Goal: Information Seeking & Learning: Find specific page/section

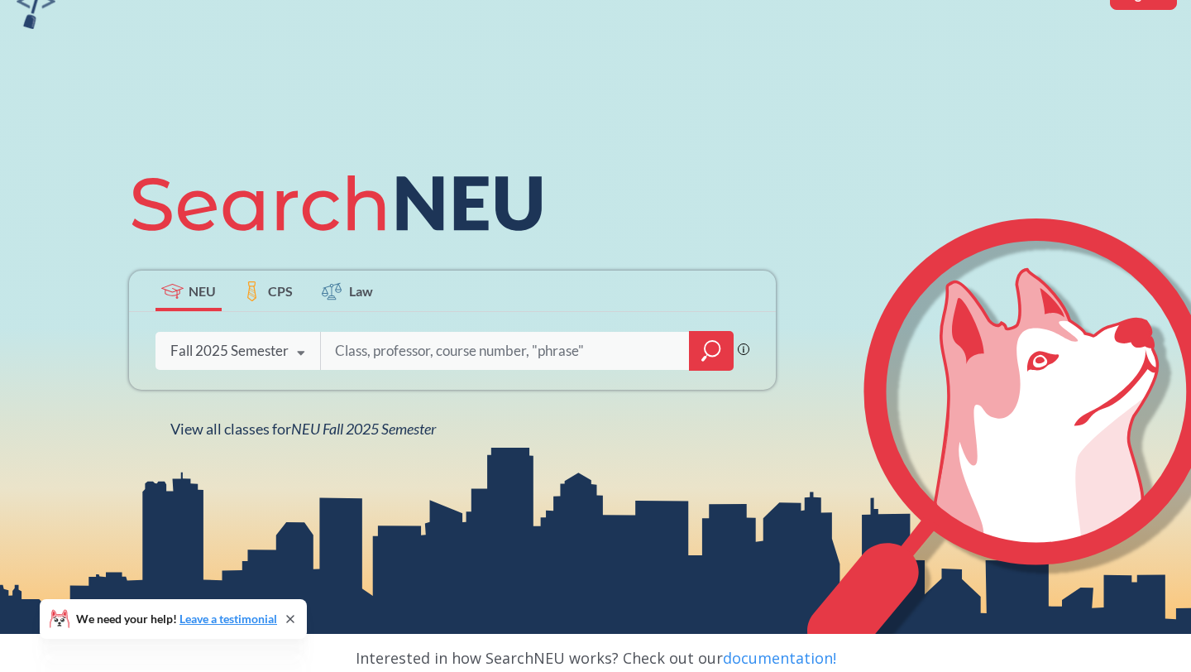
scroll to position [95, 0]
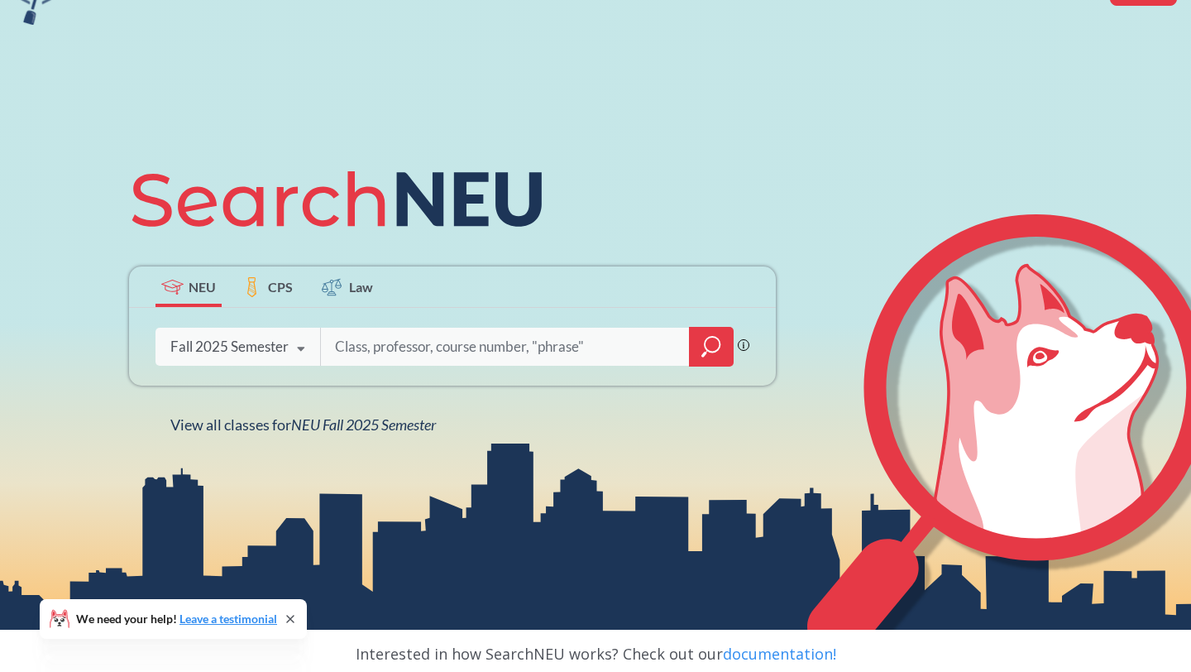
click at [510, 355] on input "search" at bounding box center [505, 346] width 344 height 35
type input "envr"
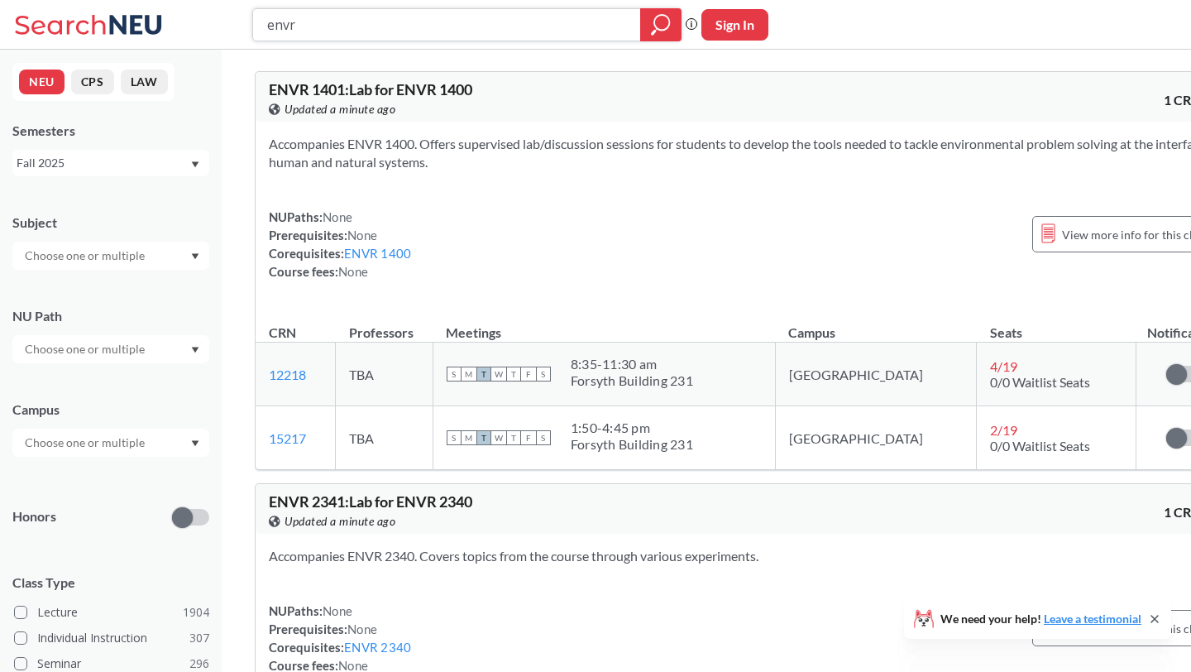
click at [312, 14] on input "envr" at bounding box center [447, 25] width 363 height 28
click at [307, 25] on input "envr" at bounding box center [447, 25] width 363 height 28
type input "eemb"
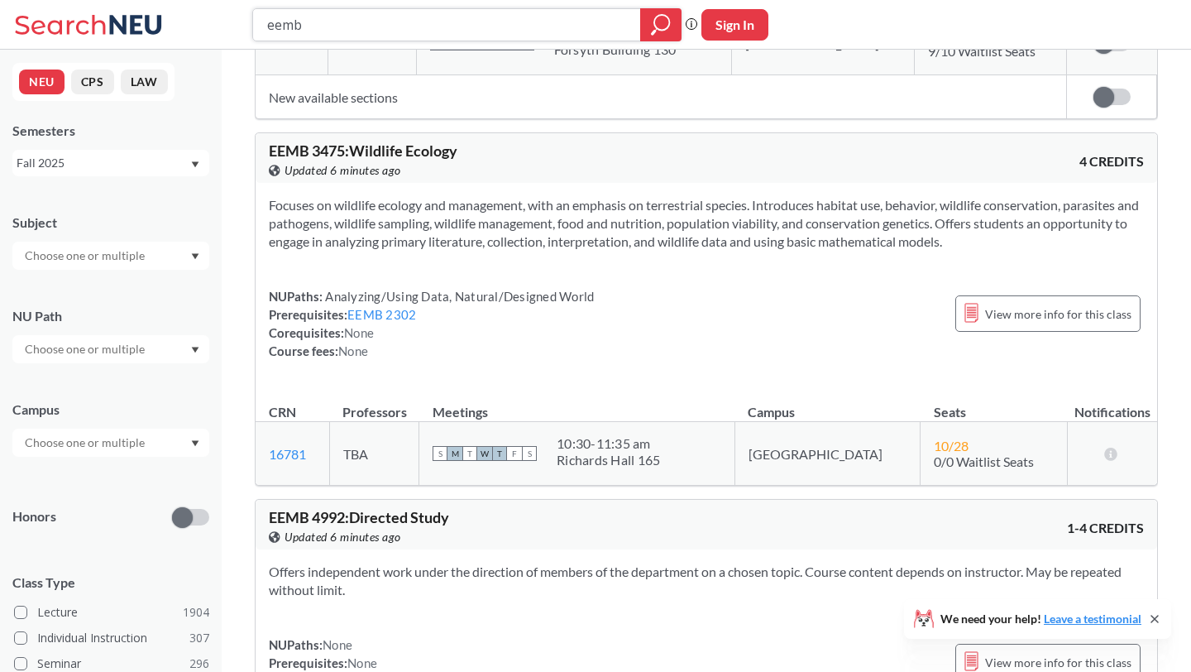
scroll to position [10605, 0]
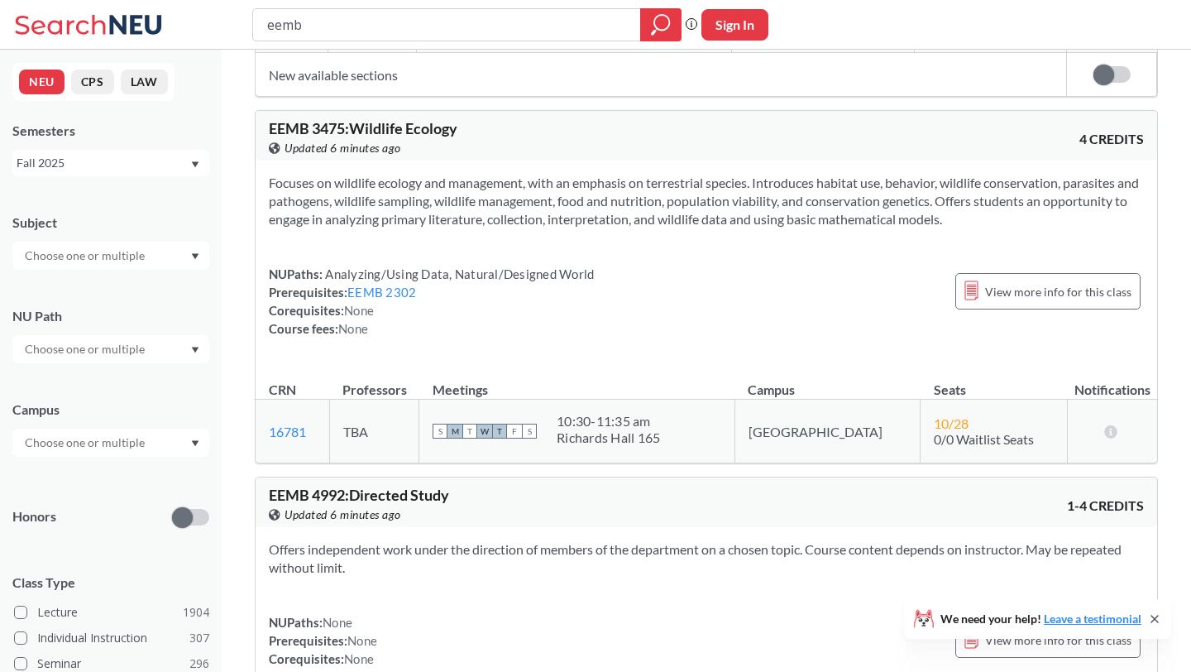
click at [934, 415] on span "10 / 28" at bounding box center [951, 423] width 35 height 16
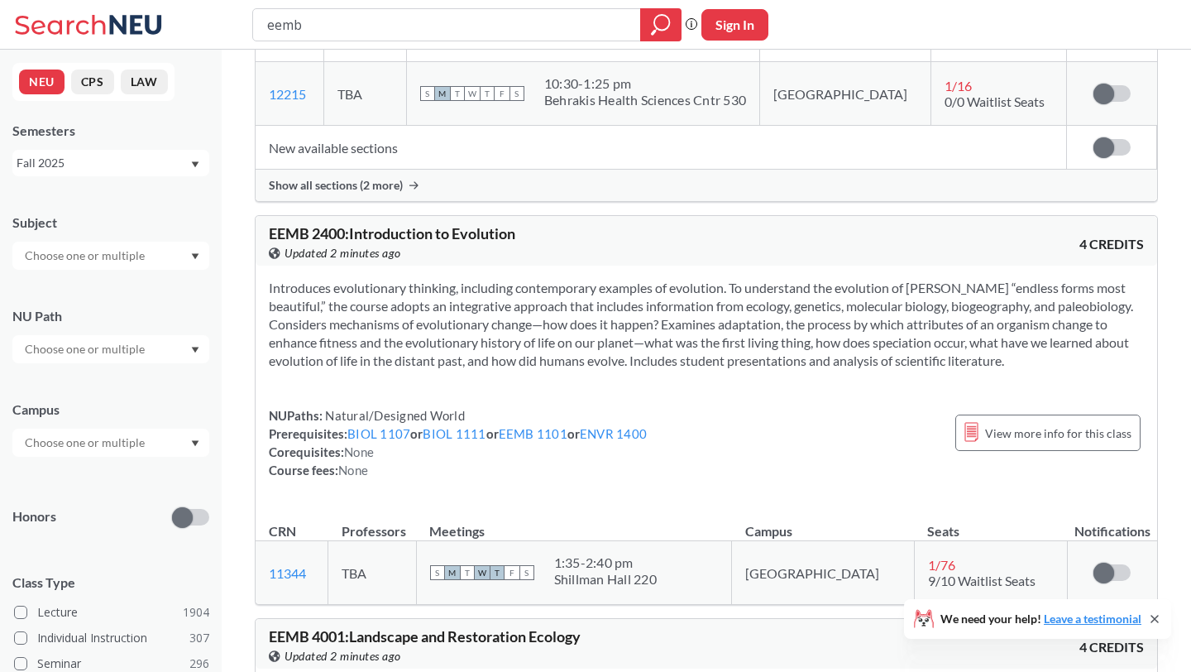
scroll to position [0, 0]
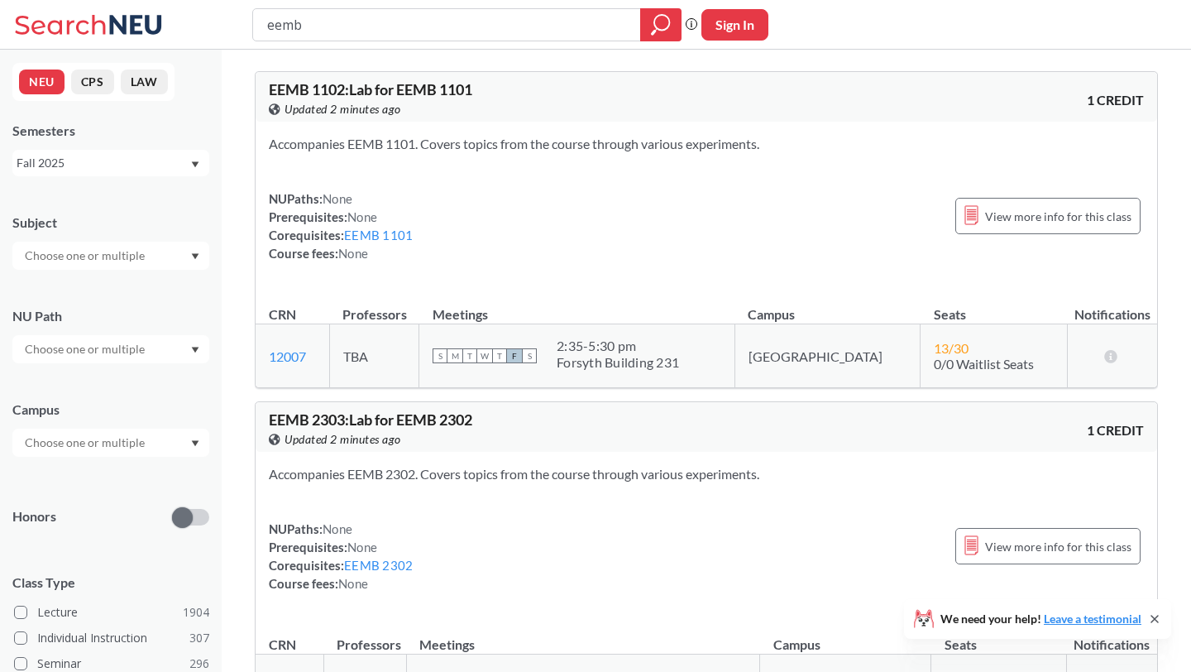
click at [842, 208] on div "NUPaths: None Prerequisites: None Corequisites: EEMB 1101 Course fees: None Vie…" at bounding box center [706, 225] width 875 height 73
click at [737, 223] on div "NUPaths: None Prerequisites: None Corequisites: EEMB 1101 Course fees: None Vie…" at bounding box center [706, 225] width 875 height 73
drag, startPoint x: 330, startPoint y: 31, endPoint x: 232, endPoint y: 21, distance: 98.9
click at [232, 22] on div "eemb Phrase search guarantees the exact search appears in the results. Ex. If y…" at bounding box center [595, 25] width 1191 height 50
type input "BIOL 5587"
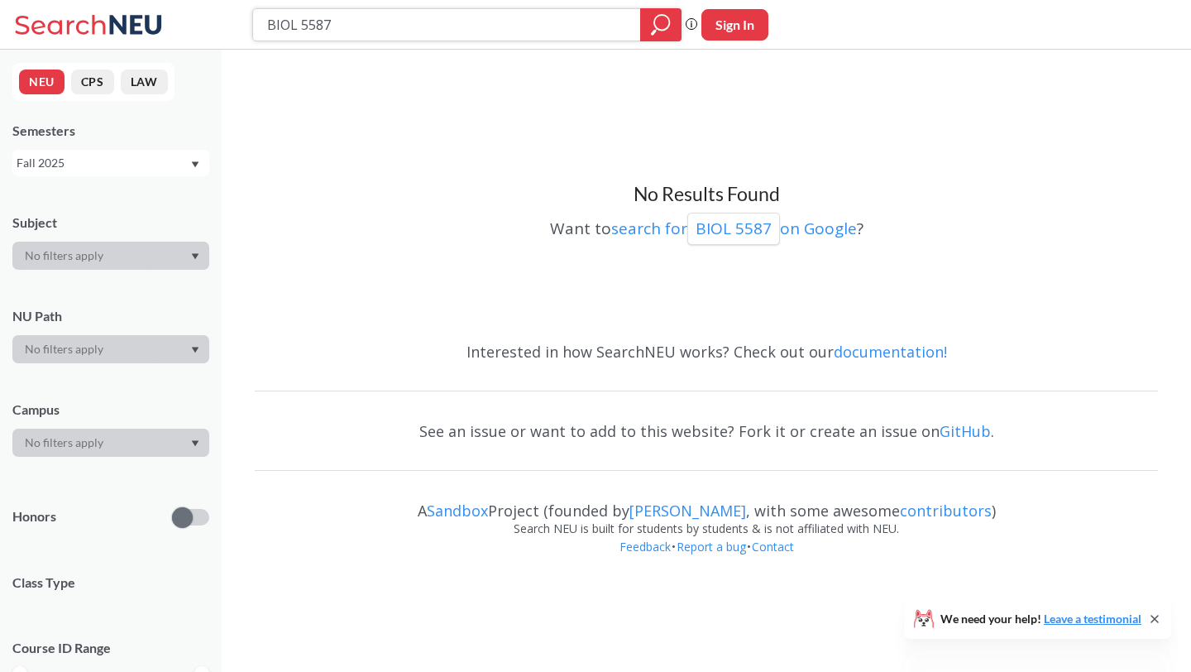
drag, startPoint x: 337, startPoint y: 17, endPoint x: 227, endPoint y: 17, distance: 110.0
click at [227, 17] on div "BIOL 5587 Phrase search guarantees the exact search appears in the results. Ex.…" at bounding box center [595, 25] width 1191 height 50
paste input "Comparative Neurobiology"
type input "Comparative Neurobiology"
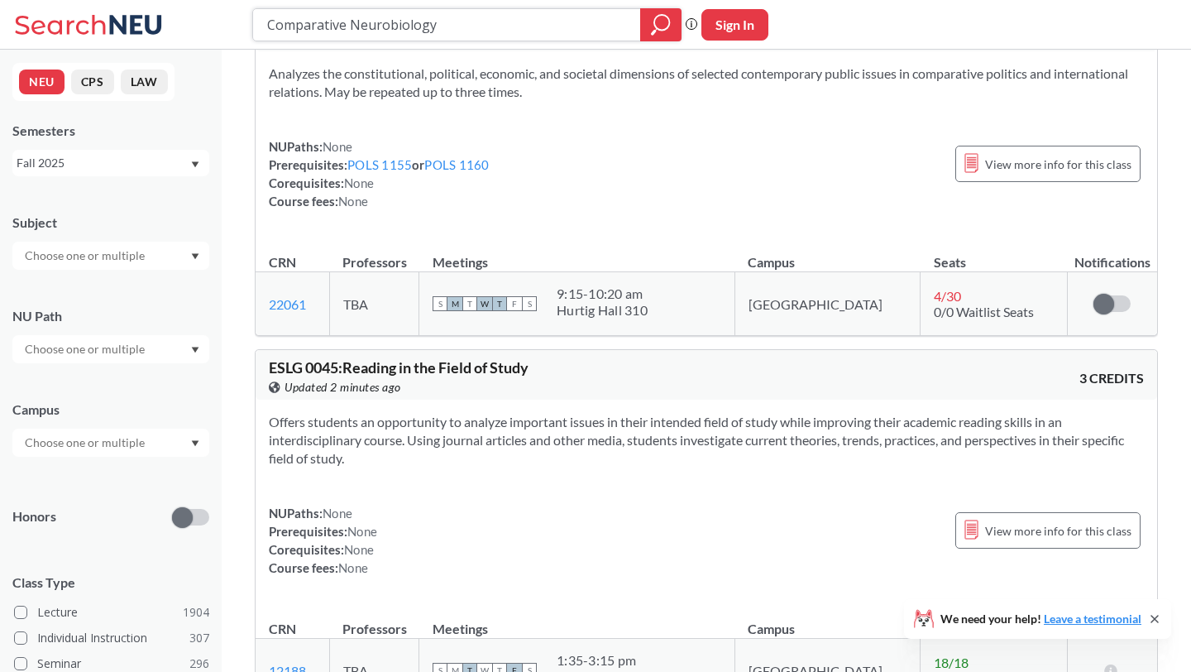
scroll to position [1087, 0]
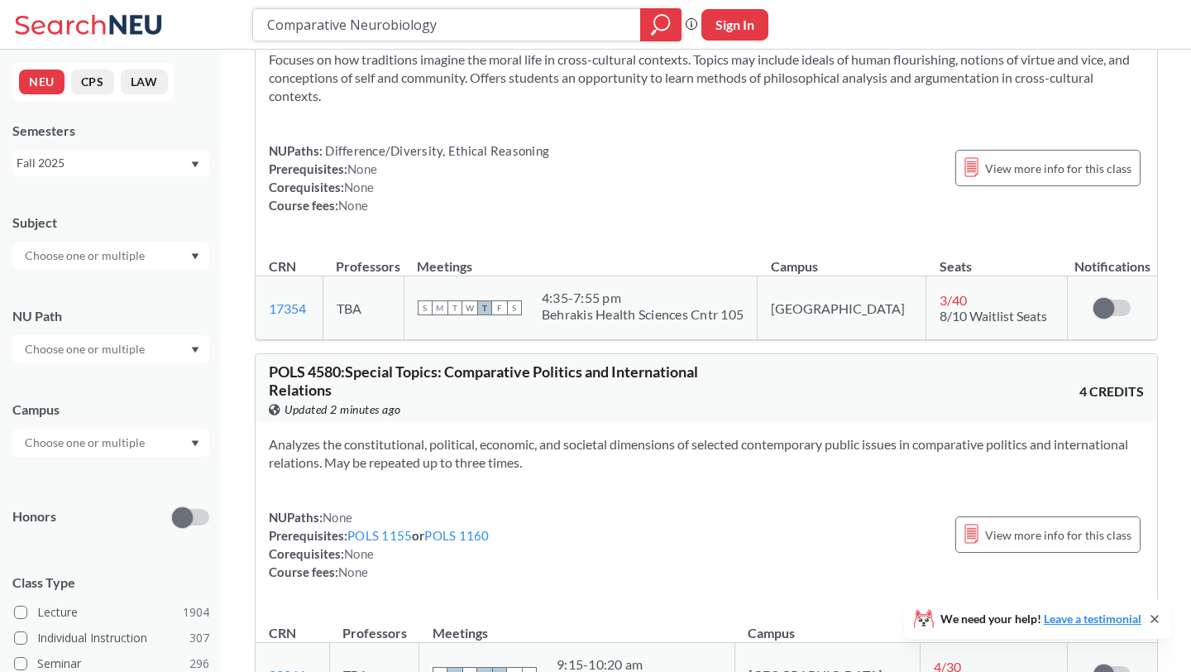
drag, startPoint x: 453, startPoint y: 30, endPoint x: 250, endPoint y: 17, distance: 203.1
click at [249, 17] on div "Comparative Neurobiology Phrase search guarantees the exact search appears in t…" at bounding box center [595, 25] width 1191 height 50
type input "calculus"
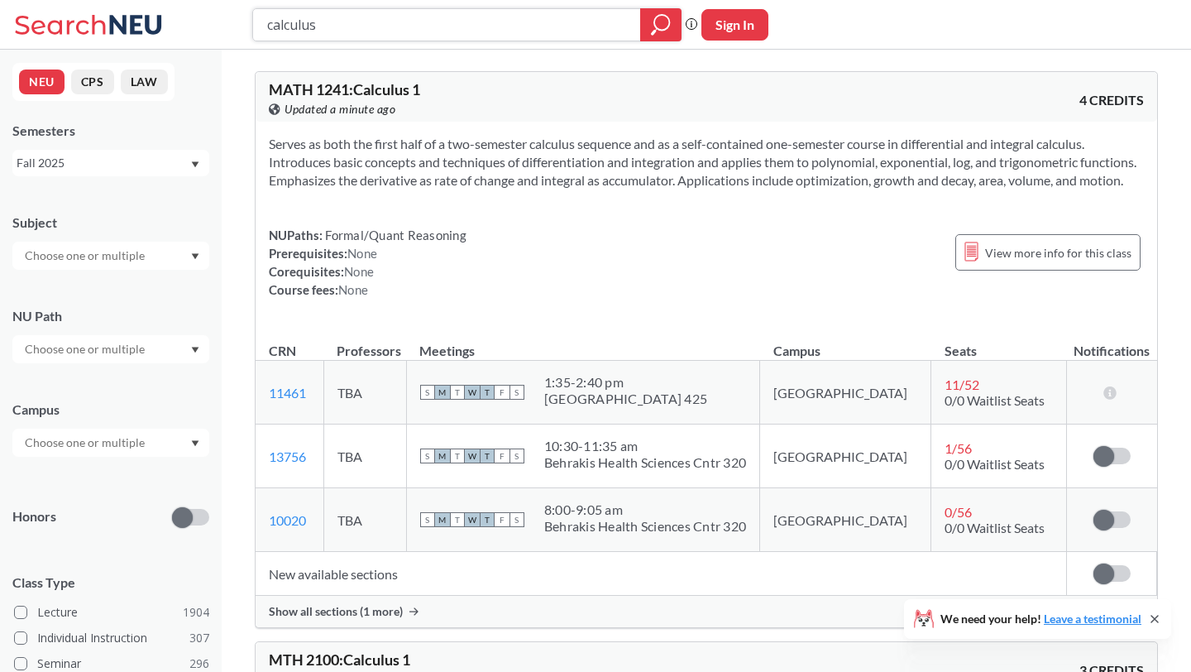
drag, startPoint x: 338, startPoint y: 23, endPoint x: 226, endPoint y: 23, distance: 112.5
click at [225, 23] on div "calculus Phrase search guarantees the exact search appears in the results. Ex. …" at bounding box center [595, 25] width 1191 height 50
type input "envr 5210"
